Goal: Navigation & Orientation: Find specific page/section

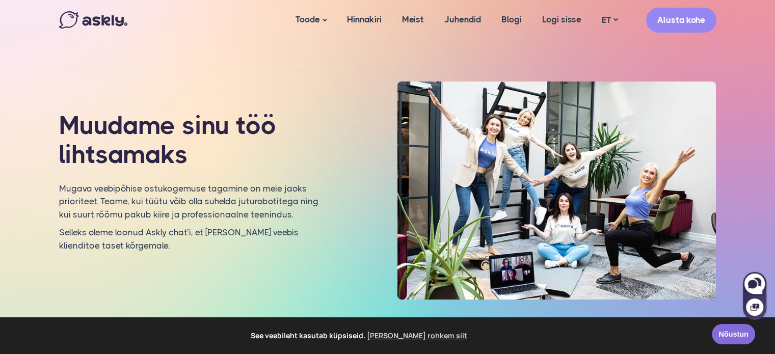
drag, startPoint x: 723, startPoint y: 342, endPoint x: 675, endPoint y: 318, distance: 54.5
click at [724, 342] on link "Nõustun" at bounding box center [733, 336] width 43 height 20
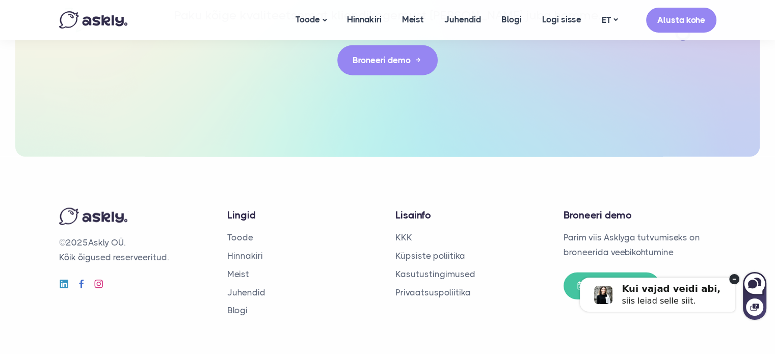
scroll to position [2406, 0]
click at [241, 269] on link "Meist" at bounding box center [238, 274] width 22 height 10
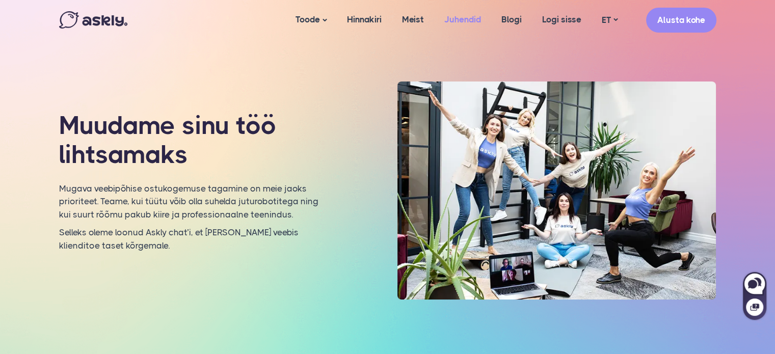
click at [461, 15] on link "Juhendid" at bounding box center [462, 19] width 57 height 39
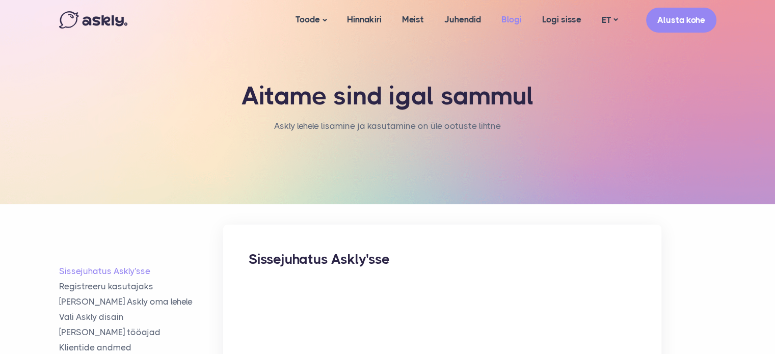
click at [521, 20] on link "Blogi" at bounding box center [511, 19] width 41 height 39
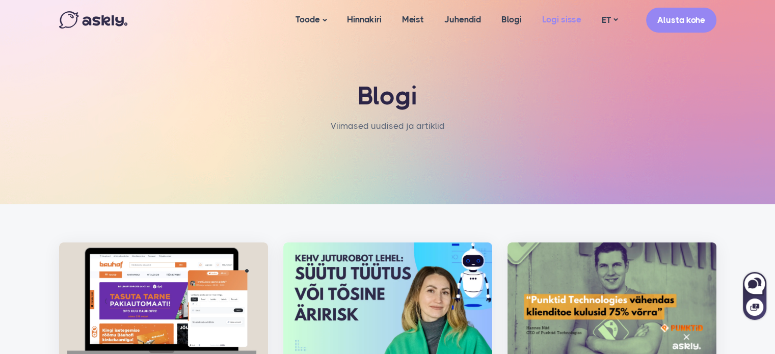
click at [554, 16] on link "Logi sisse" at bounding box center [562, 19] width 60 height 39
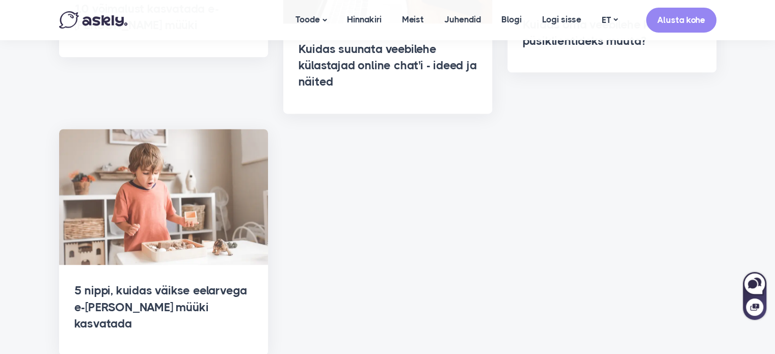
scroll to position [1569, 0]
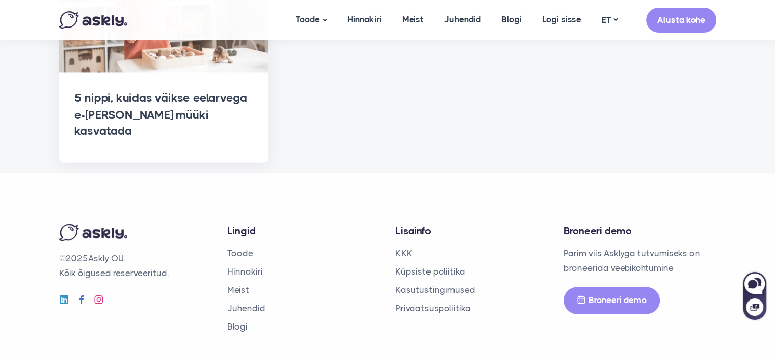
click at [604, 287] on link "Broneeri demo" at bounding box center [612, 300] width 96 height 27
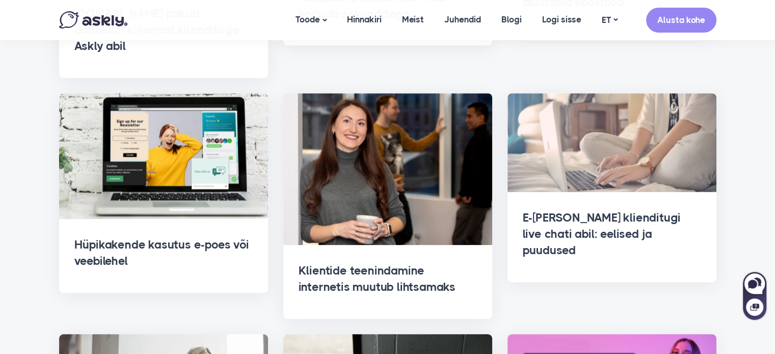
scroll to position [754, 0]
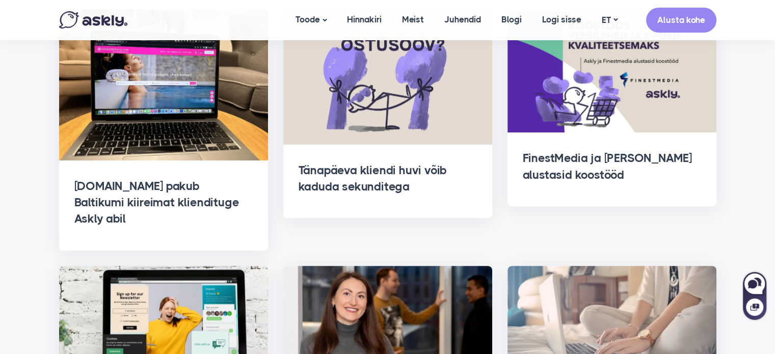
click at [106, 22] on img at bounding box center [93, 19] width 68 height 17
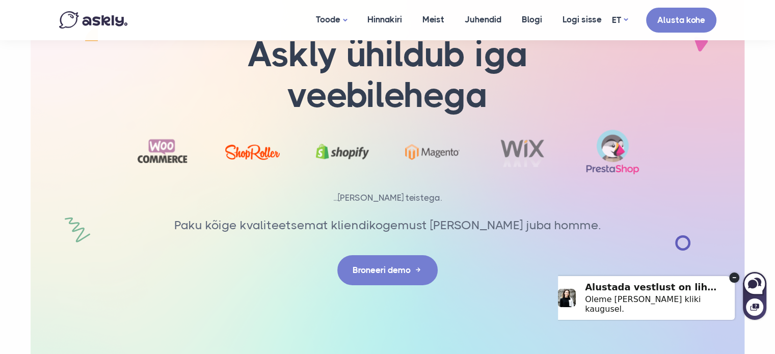
scroll to position [3406, 0]
